Goal: Information Seeking & Learning: Learn about a topic

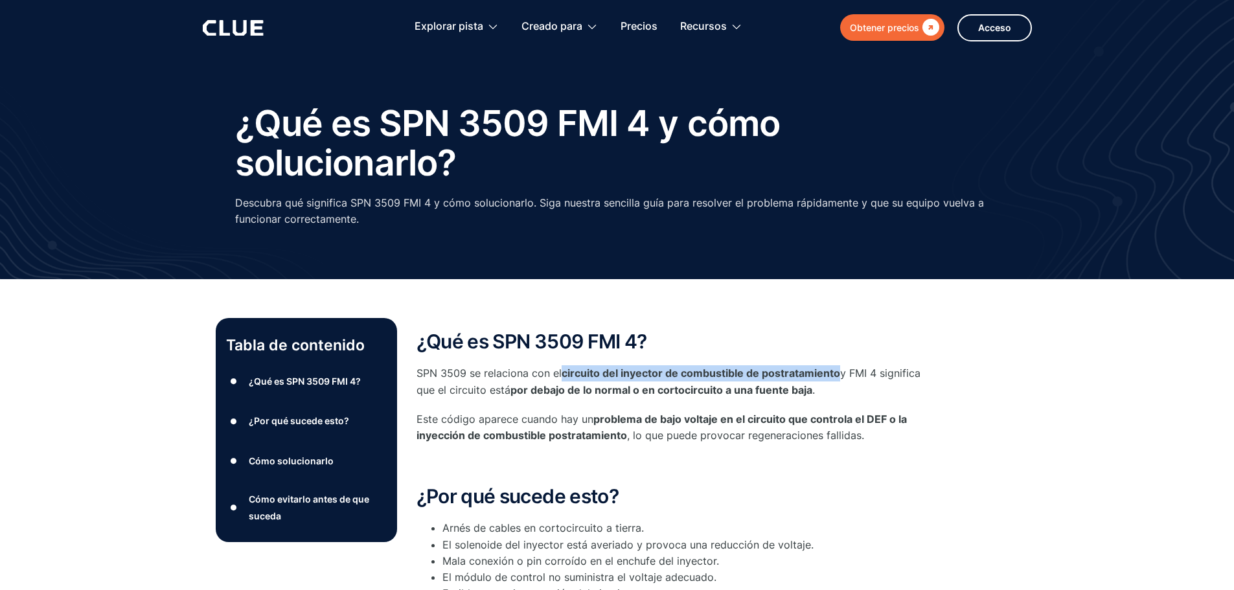
drag, startPoint x: 565, startPoint y: 377, endPoint x: 840, endPoint y: 377, distance: 274.6
click at [840, 377] on p "SPN 3509 se relaciona con el circuito del inyector de combustible de postratami…" at bounding box center [675, 381] width 518 height 32
copy font "circuito del inyector de combustible de postratamiento"
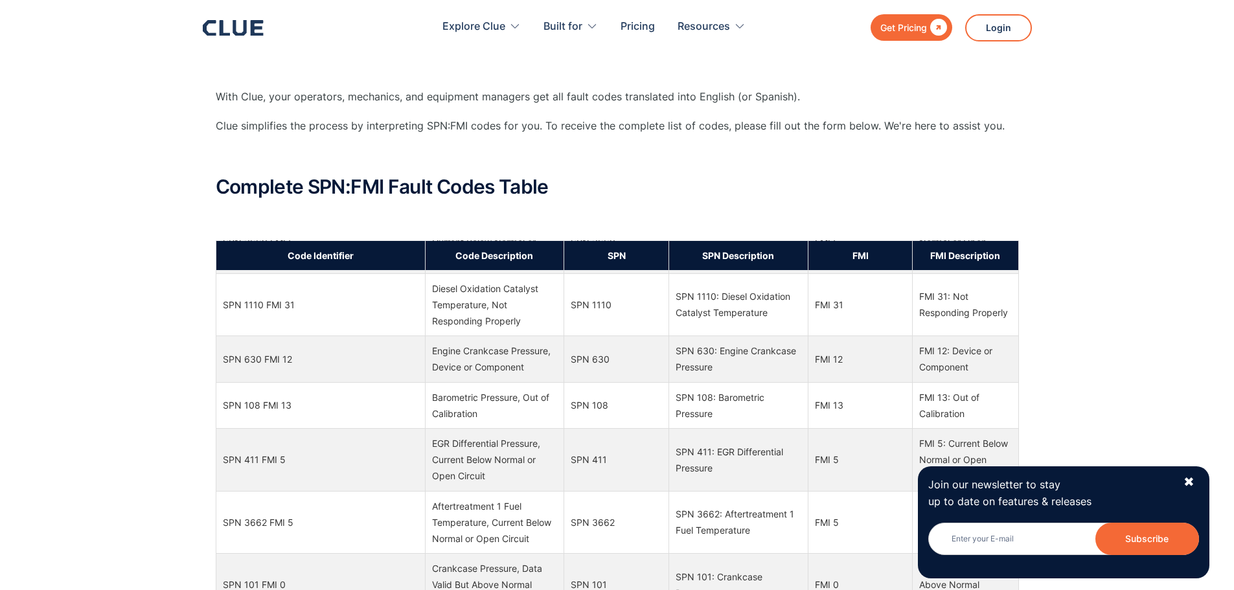
scroll to position [4858, 0]
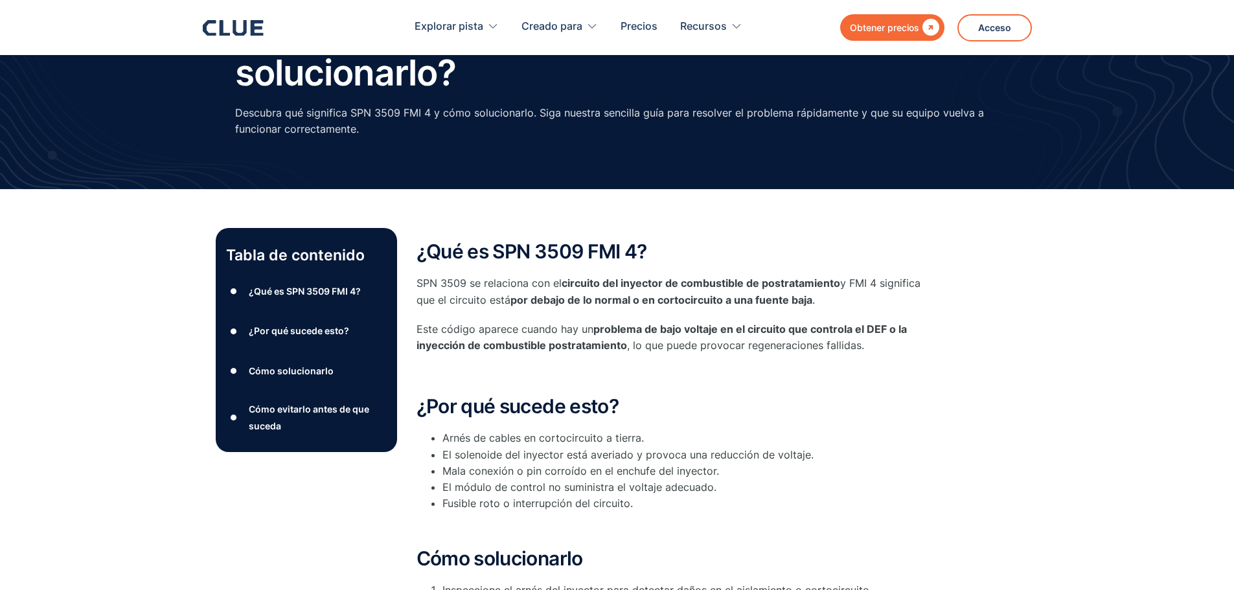
scroll to position [65, 0]
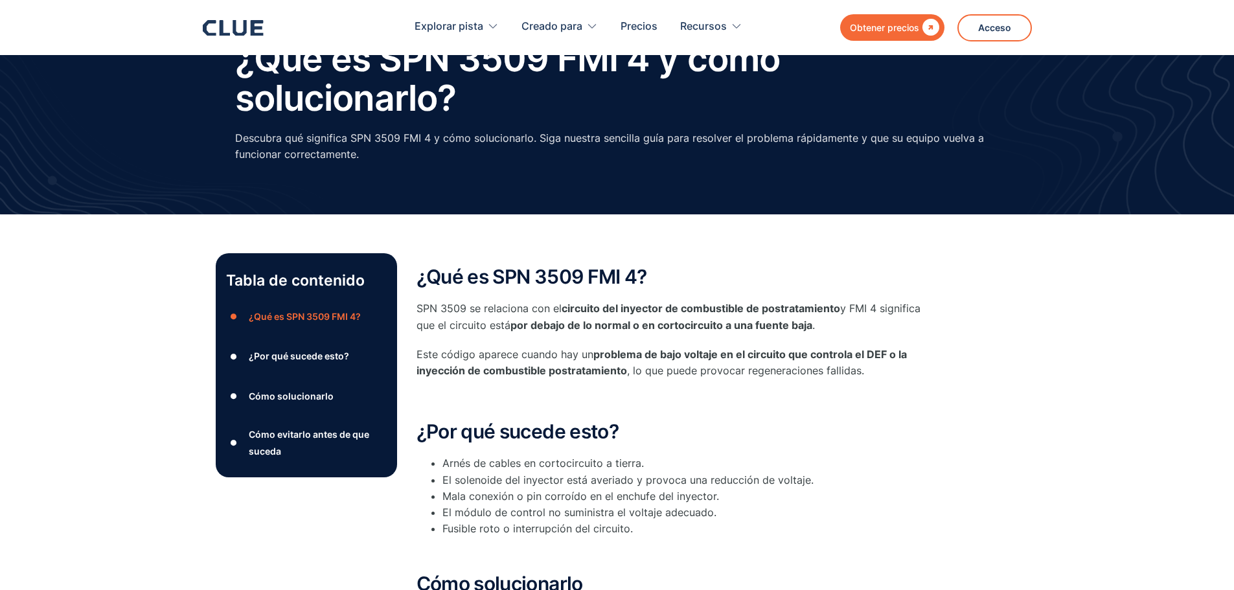
click at [304, 395] on font "Cómo solucionarlo" at bounding box center [291, 396] width 85 height 11
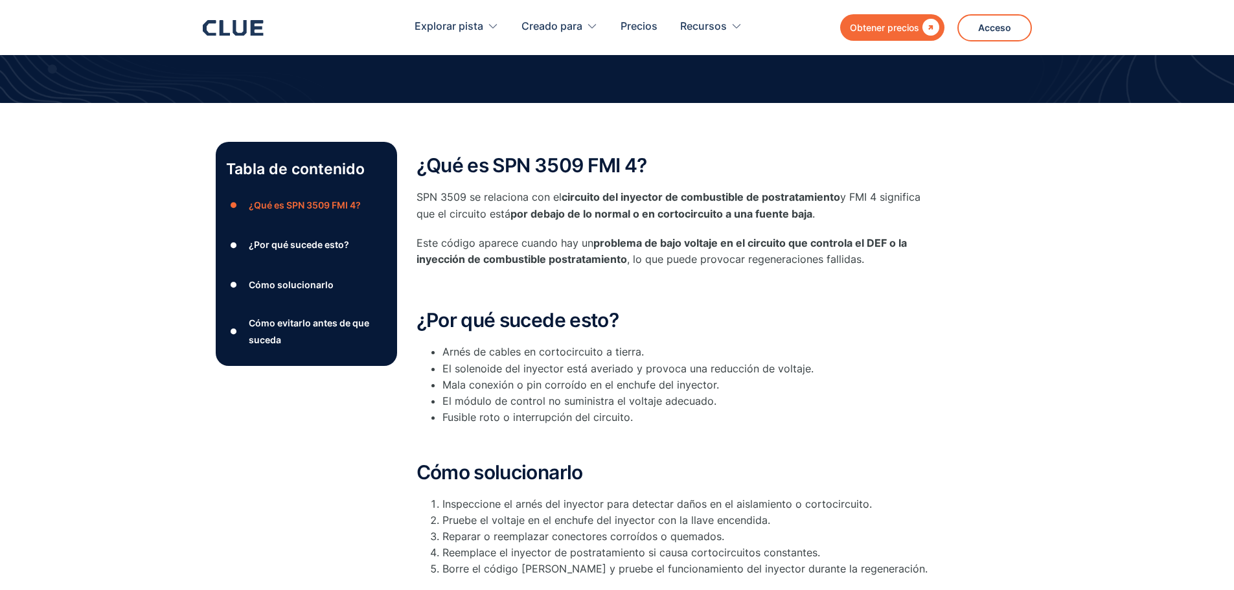
scroll to position [194, 0]
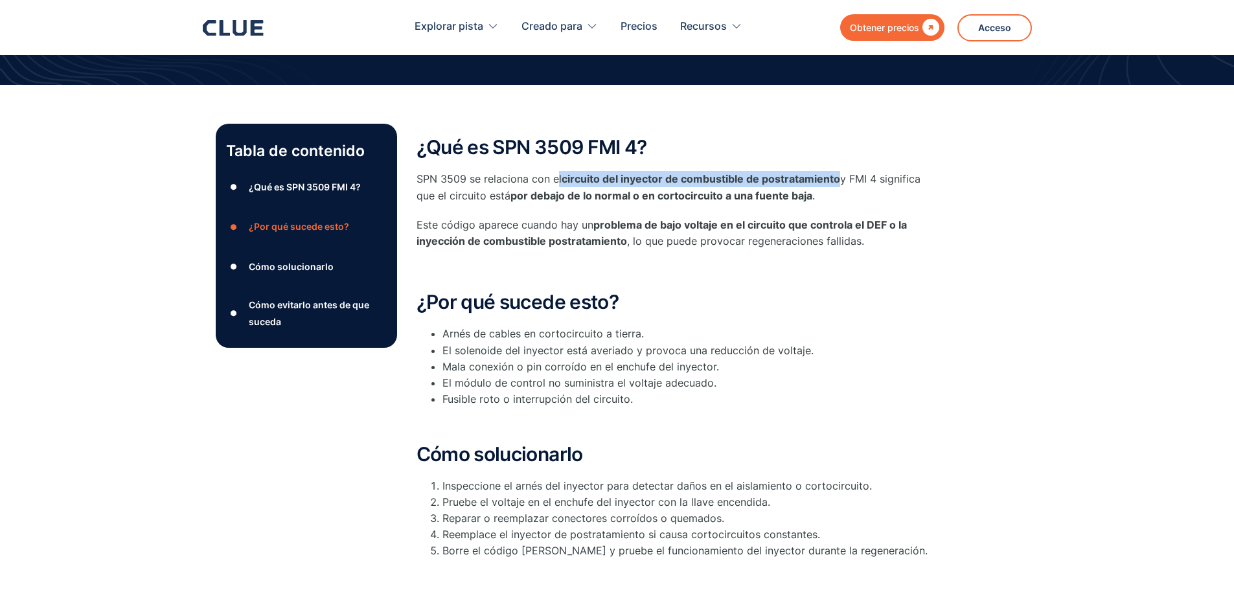
drag, startPoint x: 558, startPoint y: 180, endPoint x: 839, endPoint y: 175, distance: 281.2
click at [839, 175] on p "SPN 3509 se relaciona con el circuito del inyector de combustible de postratami…" at bounding box center [675, 187] width 518 height 32
copy p "l circuito del inyector de combustible de postratamiento"
